Goal: Transaction & Acquisition: Purchase product/service

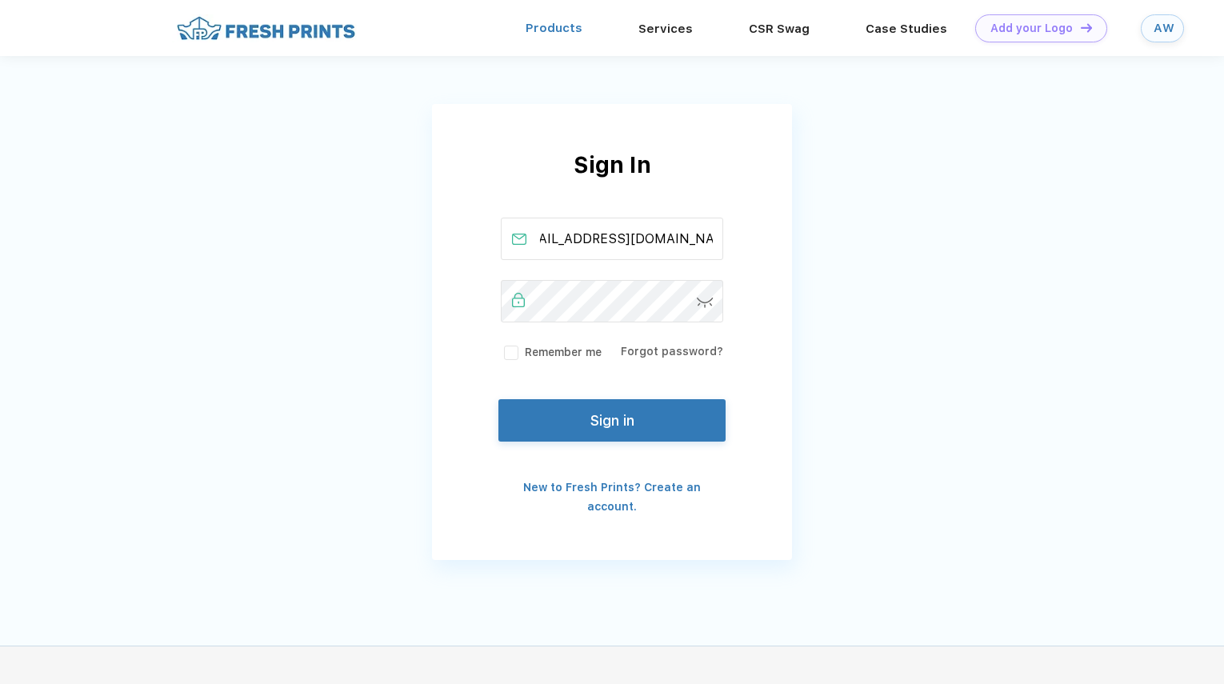
click at [563, 33] on link "Products" at bounding box center [554, 28] width 57 height 14
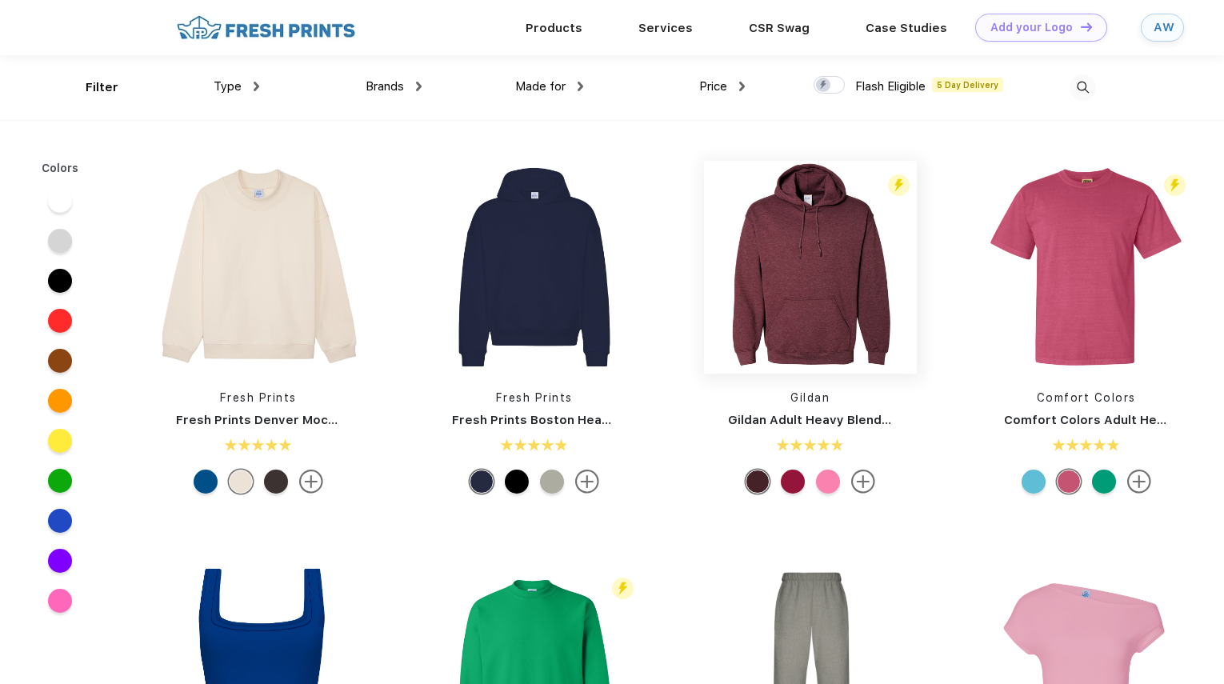
click at [805, 273] on img at bounding box center [810, 267] width 213 height 213
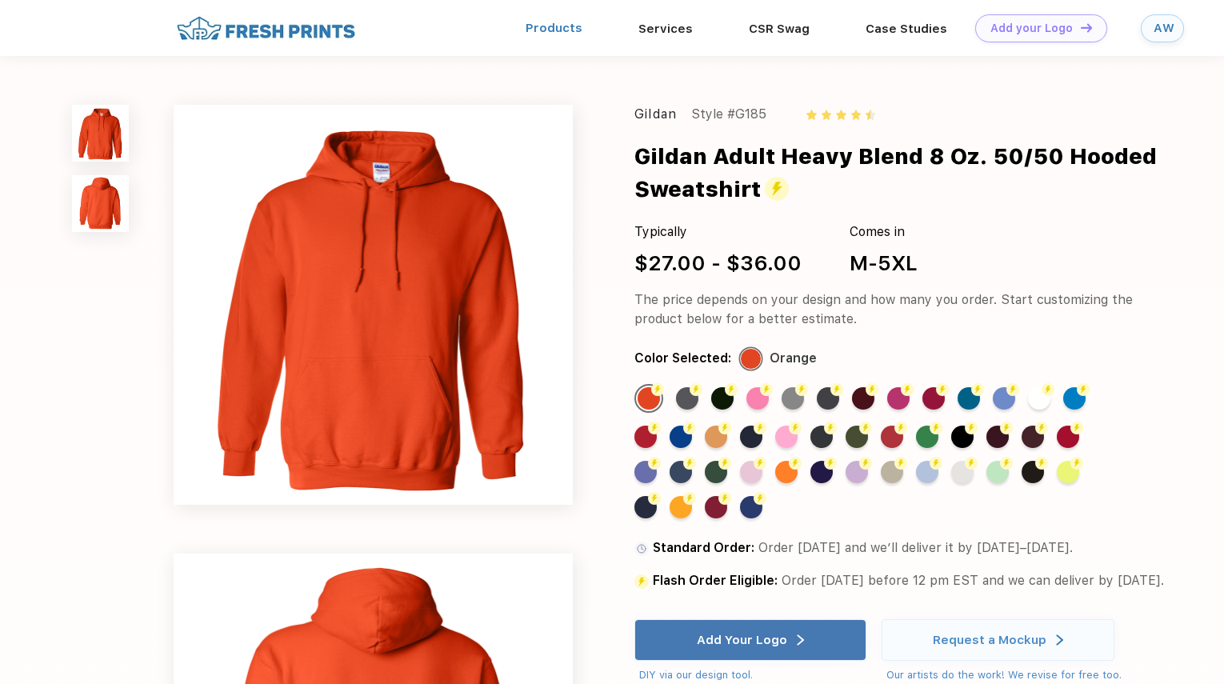
click at [558, 30] on link "Products" at bounding box center [554, 28] width 57 height 14
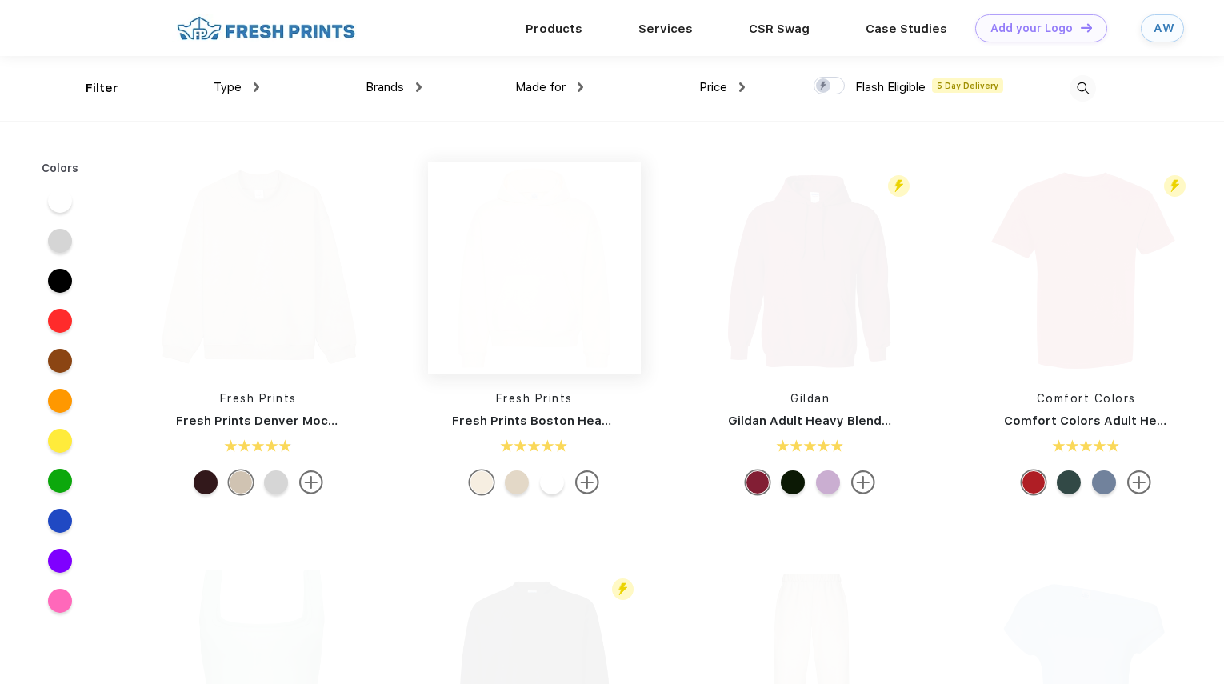
scroll to position [1, 0]
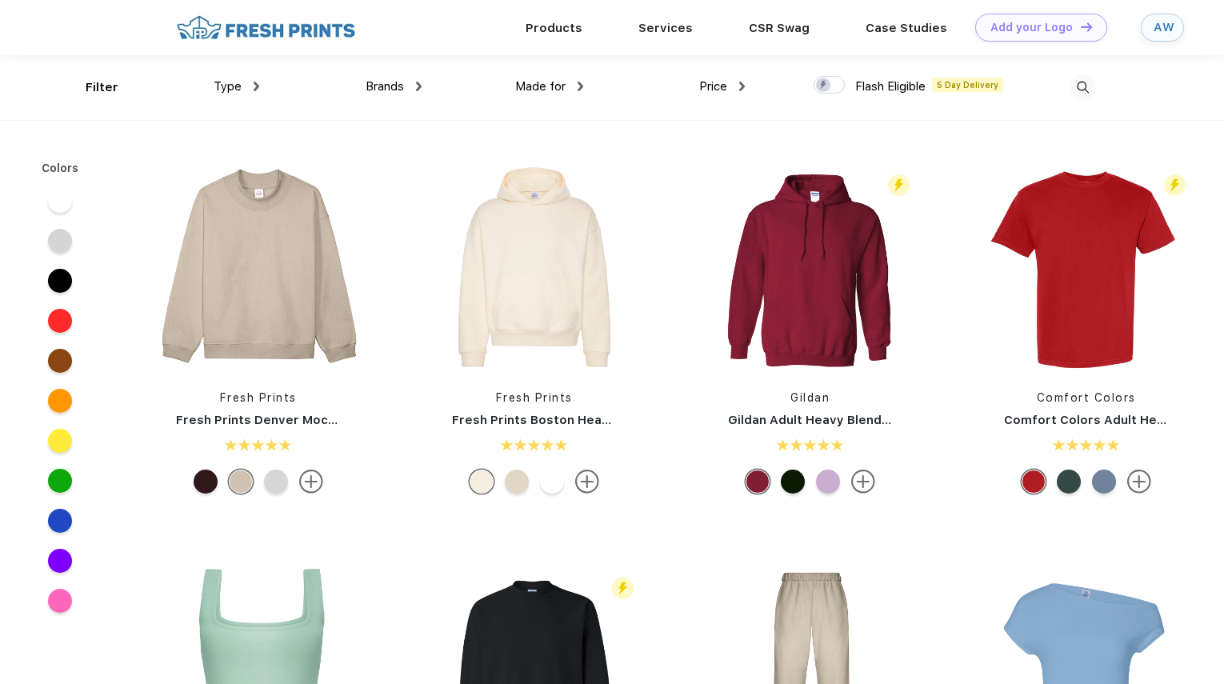
click at [231, 78] on div "Type" at bounding box center [237, 87] width 46 height 18
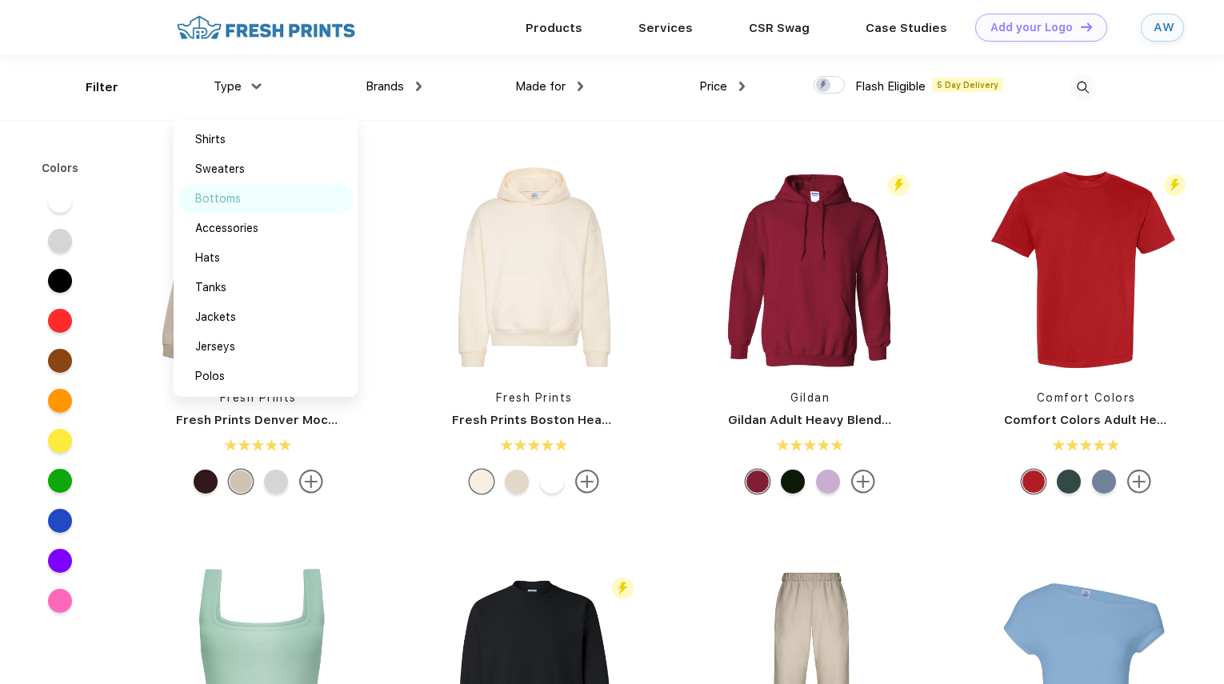
click at [238, 194] on div "Bottoms" at bounding box center [218, 198] width 46 height 17
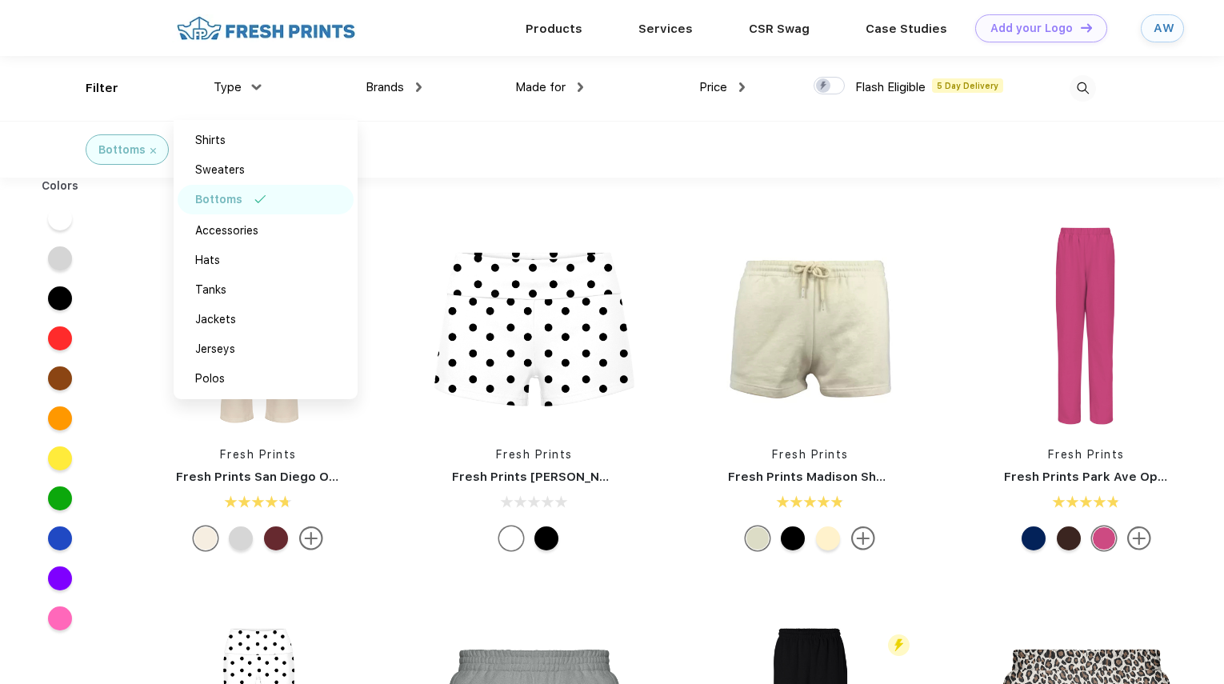
click at [487, 163] on div "Bottoms" at bounding box center [612, 149] width 1224 height 57
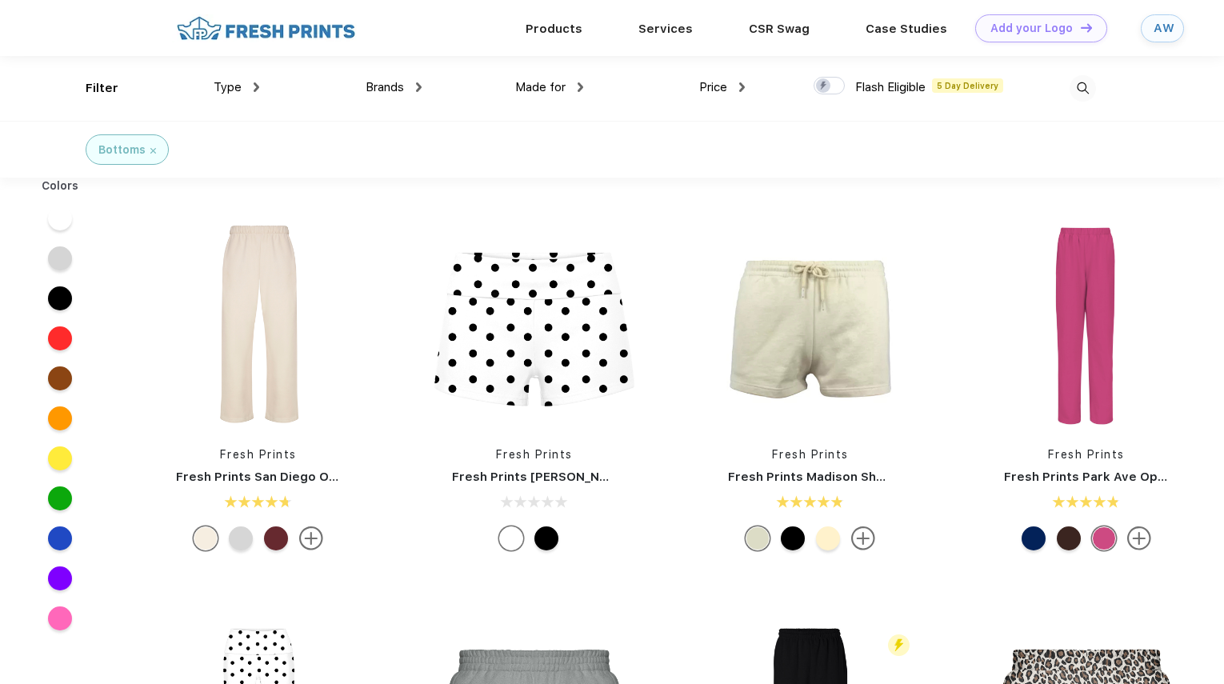
click at [1080, 87] on img at bounding box center [1082, 88] width 26 height 26
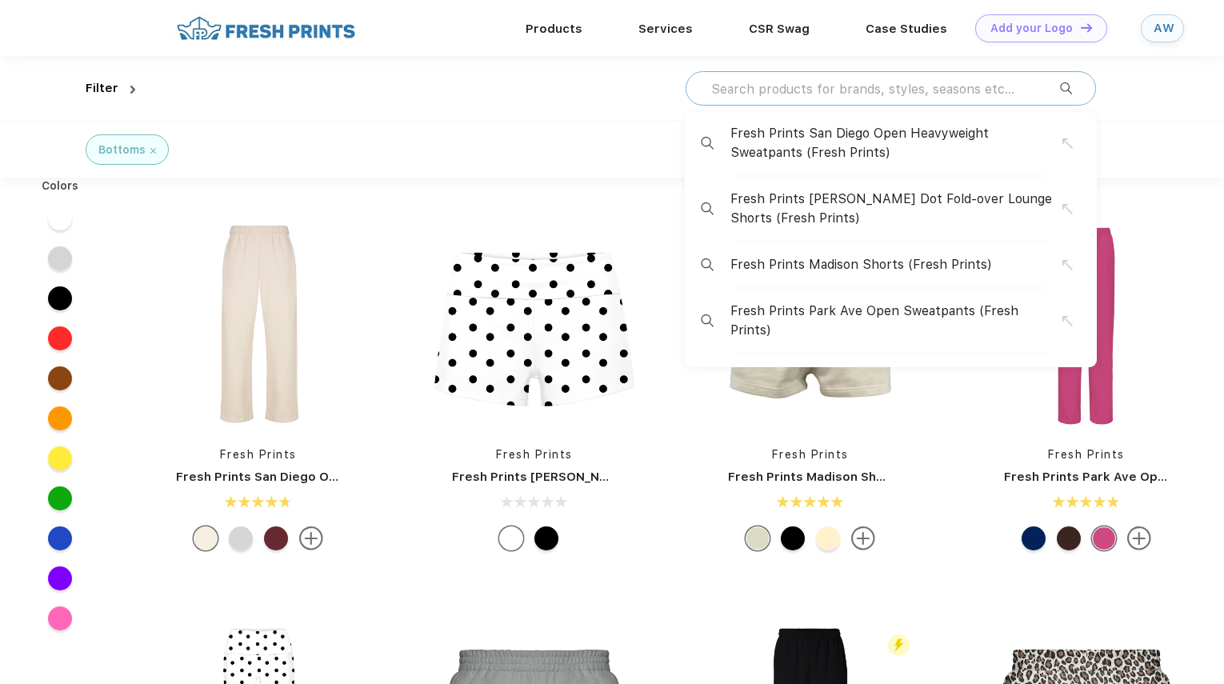
click at [1000, 82] on input "text" at bounding box center [884, 89] width 350 height 18
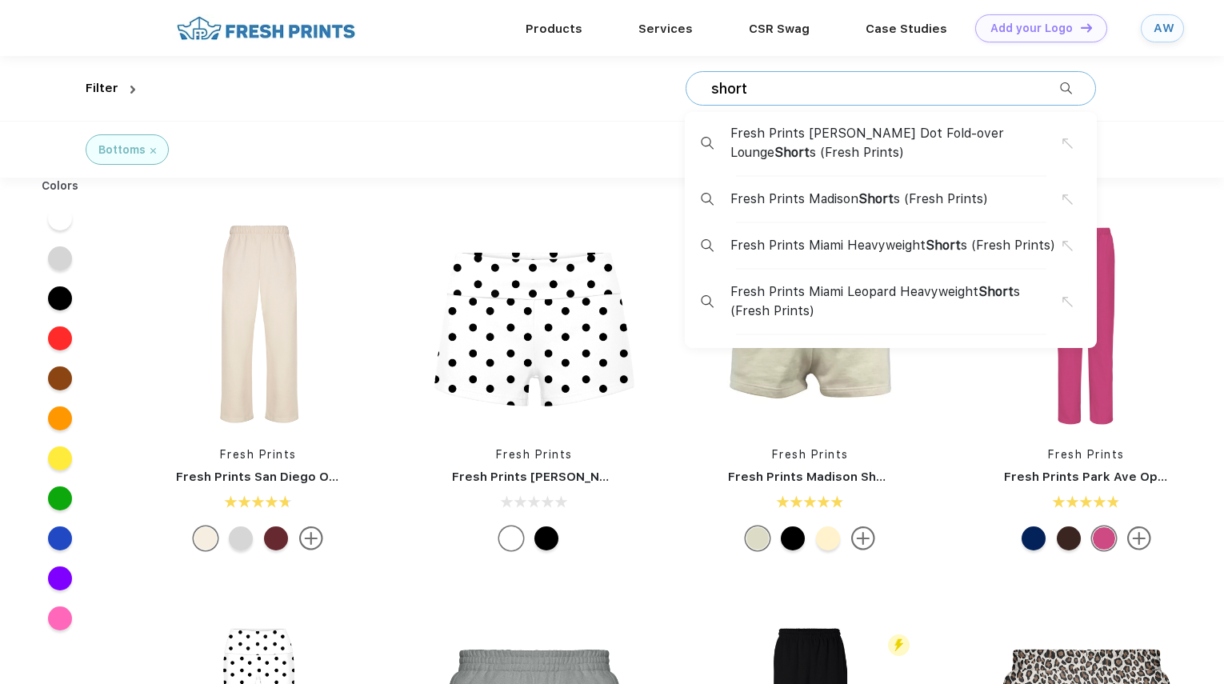
type input "shorts"
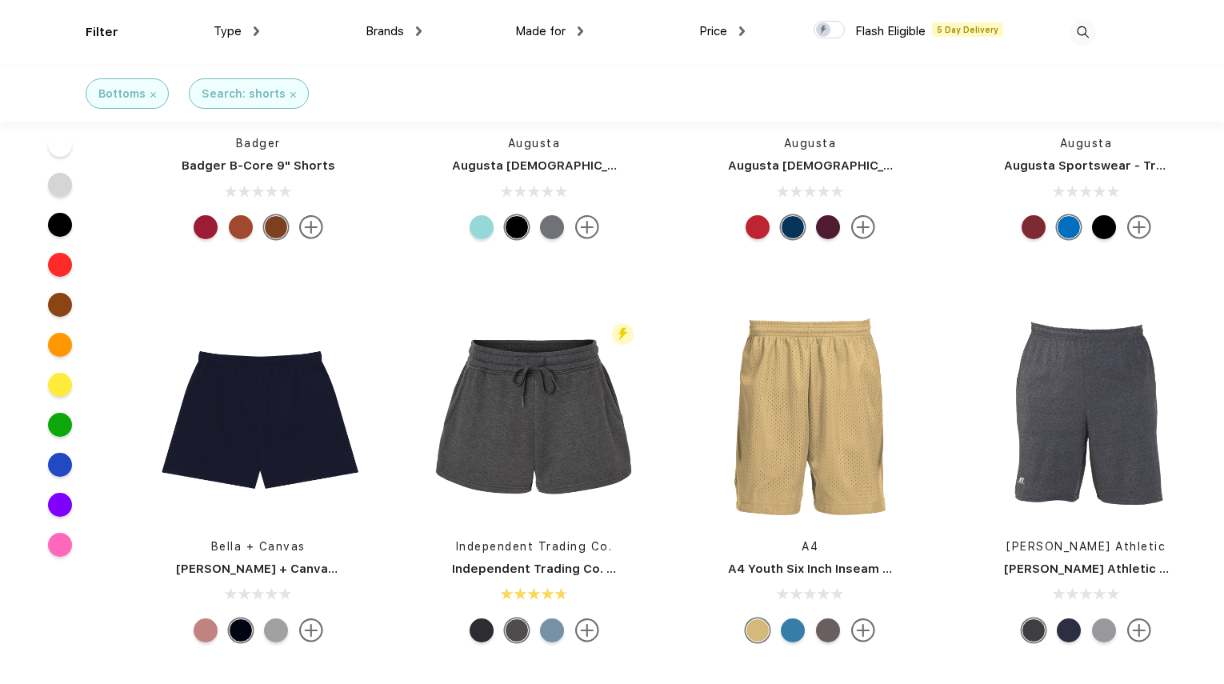
scroll to position [2615, 0]
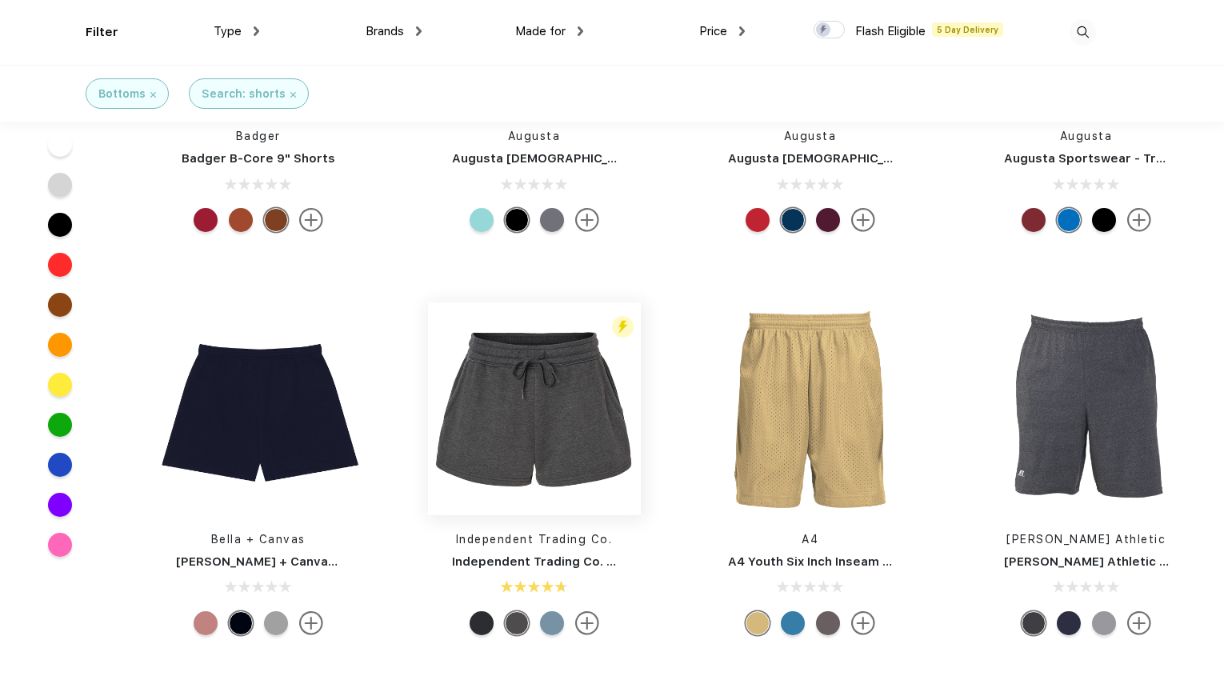
click at [574, 420] on img at bounding box center [534, 408] width 213 height 213
